Goal: Contribute content

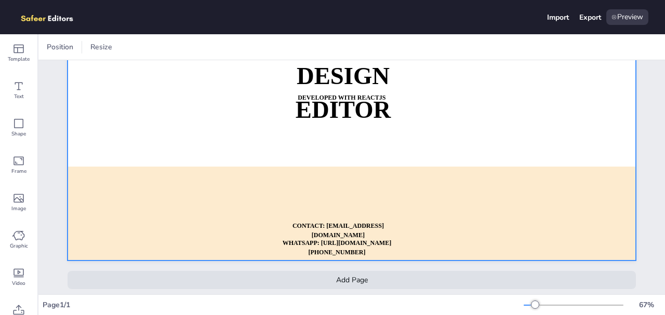
scroll to position [154, 0]
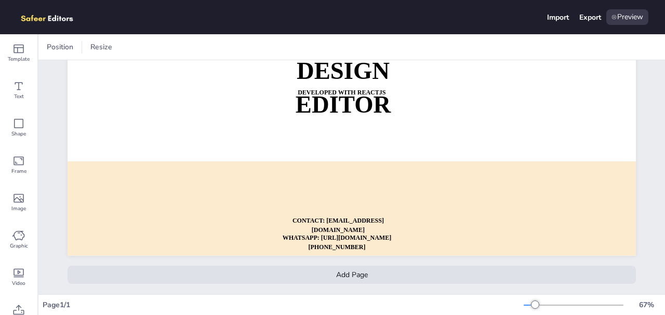
click at [363, 277] on div "Add Page" at bounding box center [352, 275] width 569 height 18
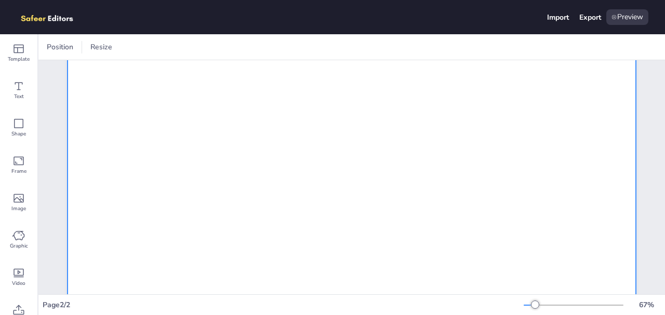
scroll to position [358, 0]
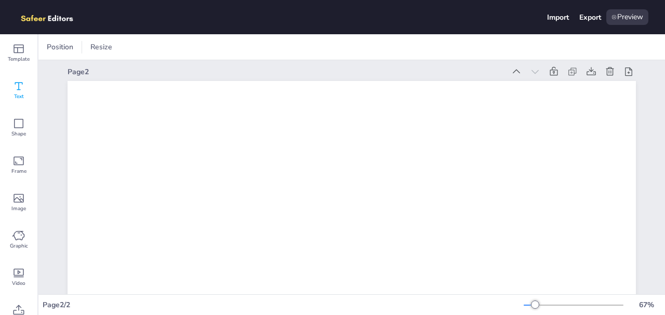
click at [23, 83] on icon at bounding box center [18, 86] width 12 height 12
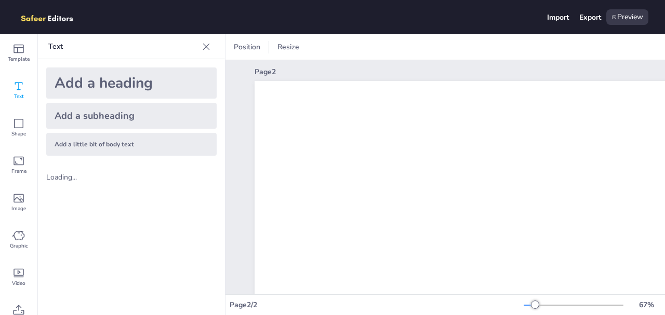
click at [98, 93] on div "Add a heading" at bounding box center [131, 83] width 170 height 31
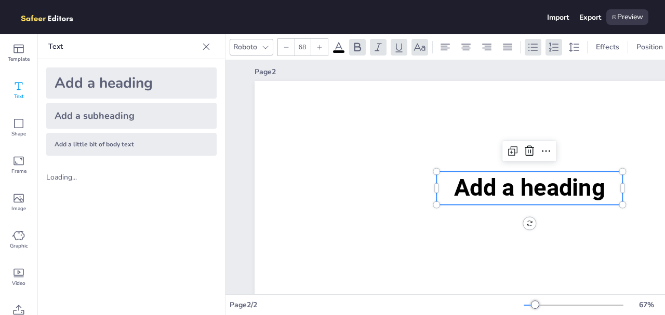
click at [544, 192] on span "Add a heading" at bounding box center [529, 189] width 151 height 28
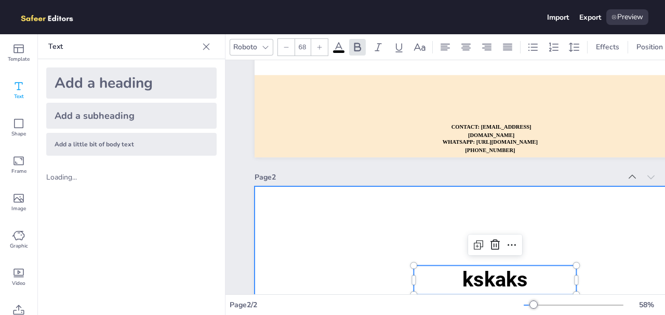
scroll to position [212, 0]
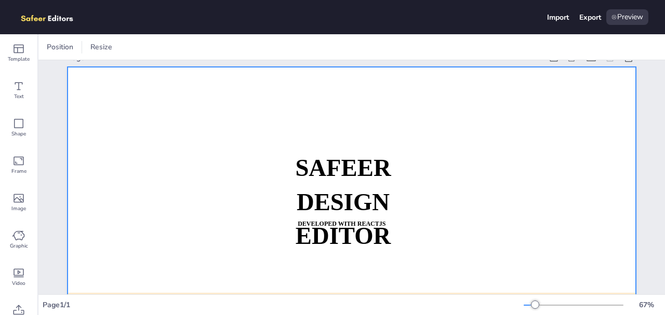
scroll to position [14, 0]
